Goal: Check status: Check status

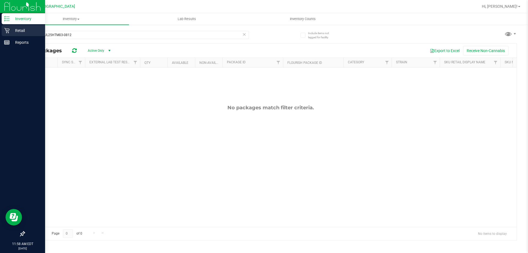
click at [20, 30] on p "Retail" at bounding box center [26, 30] width 33 height 7
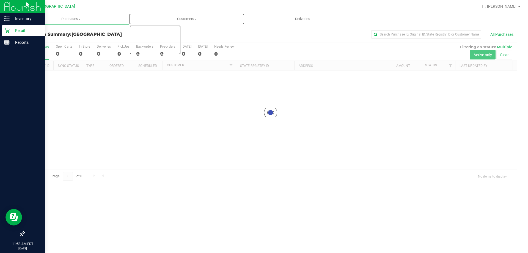
click at [195, 23] on uib-tab-heading "Customers All customers Add a new customer All physicians" at bounding box center [186, 18] width 115 height 11
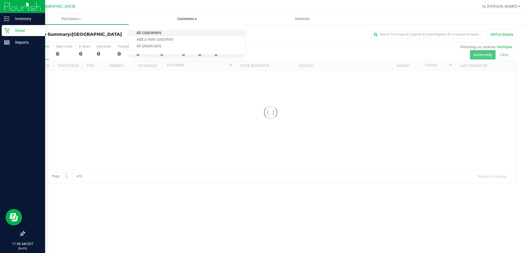
click at [156, 35] on span "All customers" at bounding box center [149, 33] width 40 height 5
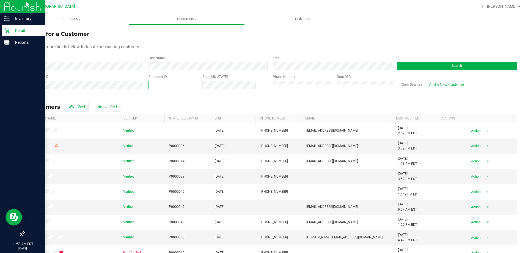
click at [167, 83] on span at bounding box center [174, 85] width 50 height 8
type input "1594489"
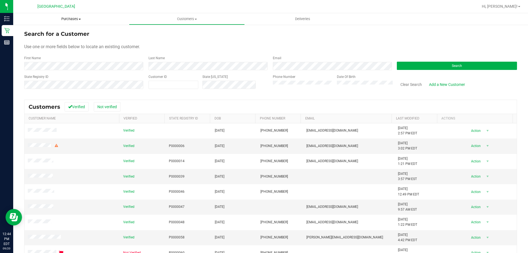
click at [70, 19] on span "Purchases" at bounding box center [71, 19] width 116 height 5
click at [53, 39] on li "Fulfillment" at bounding box center [71, 40] width 116 height 7
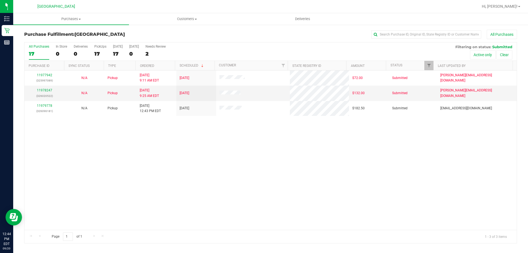
click at [226, 147] on div "11977942 (325997089) N/A Pickup 9/20/2025 9:11 AM EDT 9/20/2025 $72.00 Submitte…" at bounding box center [270, 149] width 492 height 159
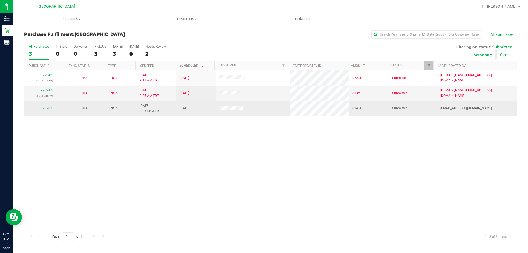
click at [38, 107] on link "11979783" at bounding box center [44, 108] width 15 height 4
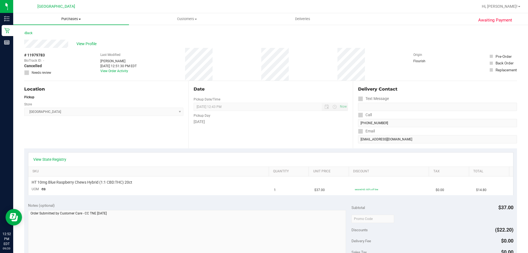
click at [71, 17] on span "Purchases" at bounding box center [71, 19] width 116 height 5
click at [33, 41] on span "Fulfillment" at bounding box center [30, 39] width 34 height 5
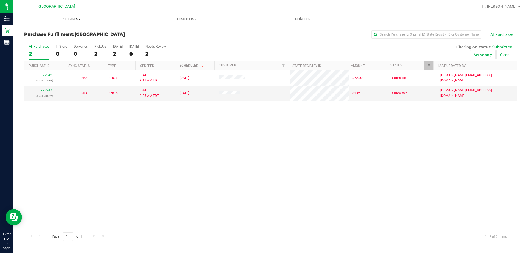
click at [72, 19] on span "Purchases" at bounding box center [71, 19] width 116 height 5
click at [39, 41] on span "Fulfillment" at bounding box center [30, 39] width 34 height 5
click at [178, 128] on div "11977942 (325997089) N/A Pickup [DATE] 9:11 AM EDT 9/20/2025 $72.00 Submitted […" at bounding box center [270, 149] width 492 height 159
